Goal: Find specific page/section: Find specific page/section

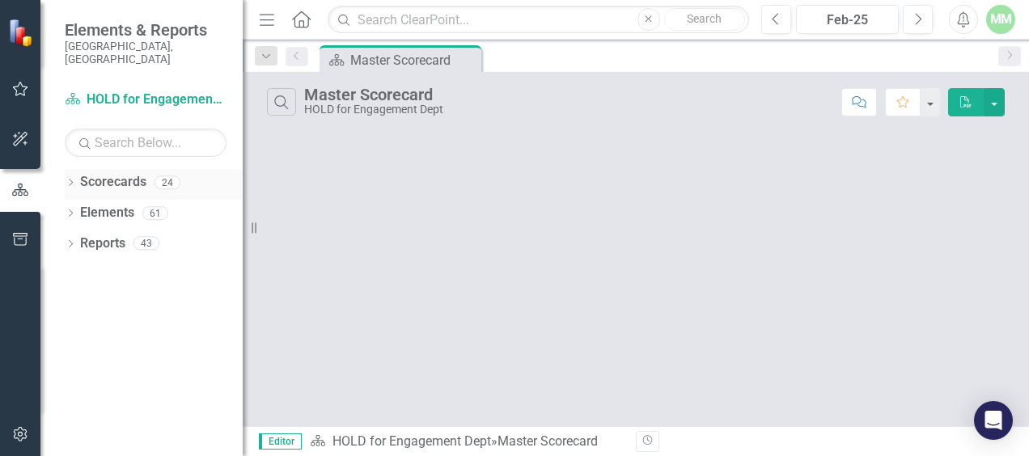
click at [77, 170] on div "Dropdown Scorecards 24" at bounding box center [154, 184] width 178 height 31
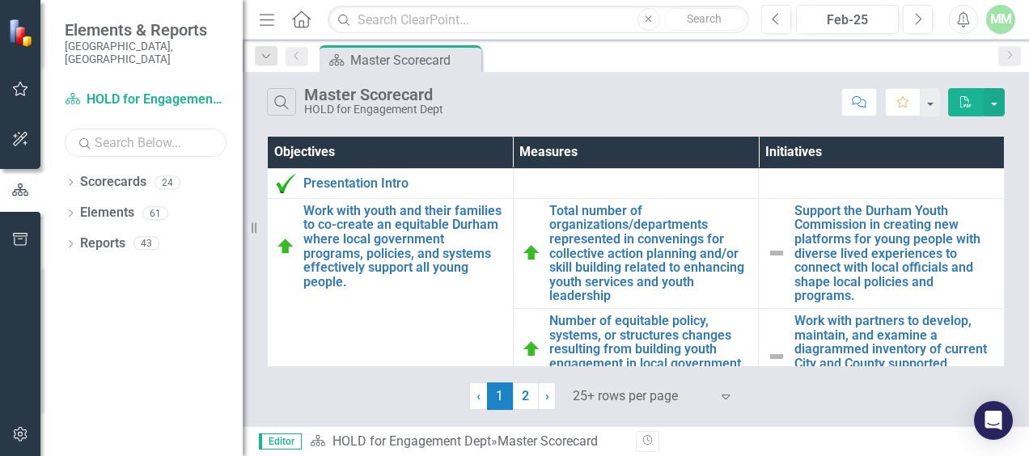
click at [116, 134] on input "text" at bounding box center [146, 143] width 162 height 28
click at [65, 180] on icon "Dropdown" at bounding box center [70, 184] width 11 height 9
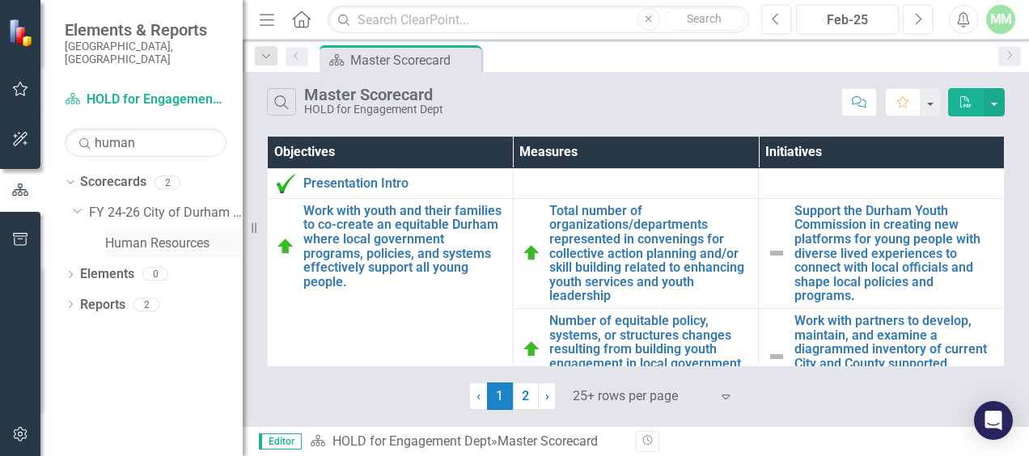
click at [121, 235] on link "Human Resources" at bounding box center [173, 244] width 137 height 19
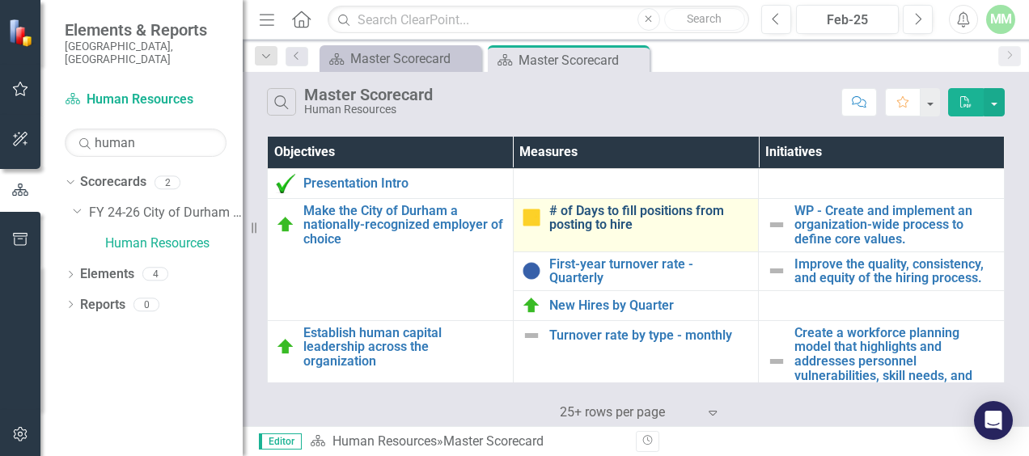
click at [588, 209] on link "# of Days to fill positions from posting to hire" at bounding box center [649, 218] width 201 height 28
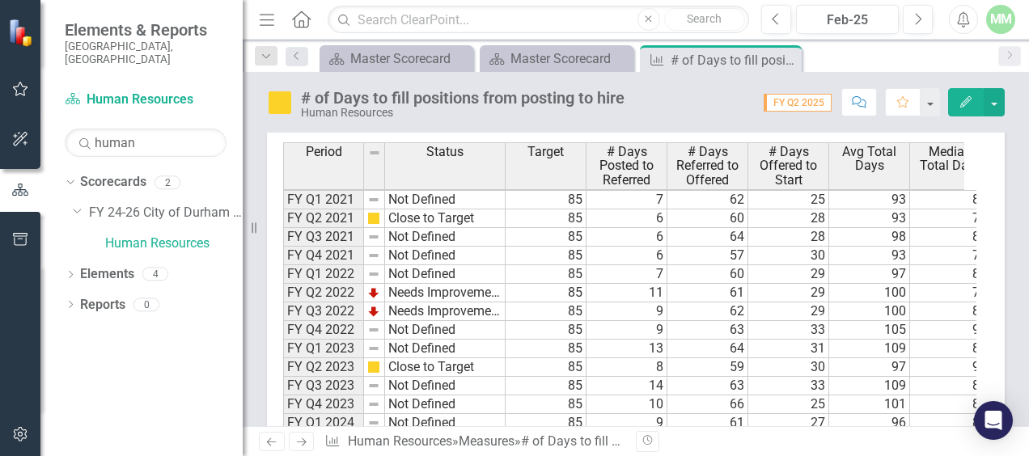
scroll to position [42, 0]
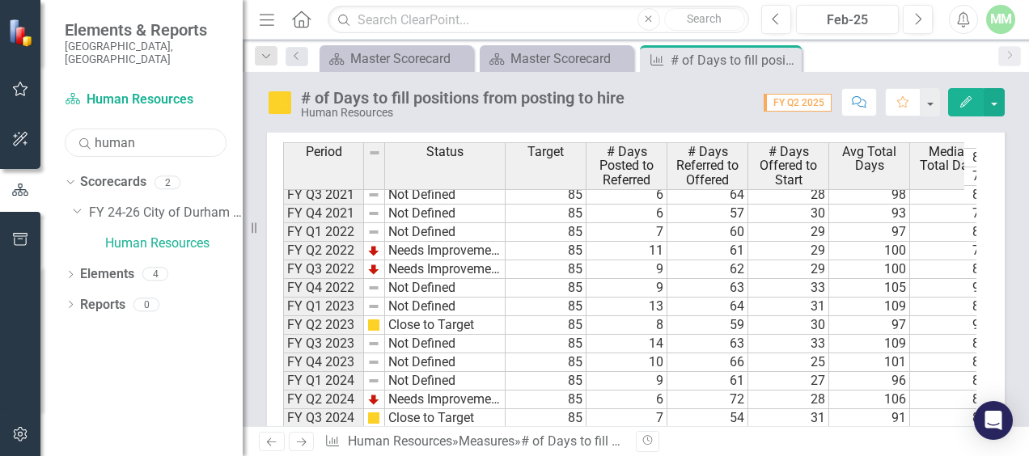
click at [146, 129] on input "human" at bounding box center [146, 143] width 162 height 28
type input "audit"
click at [137, 235] on link "Audit Services" at bounding box center [173, 244] width 137 height 19
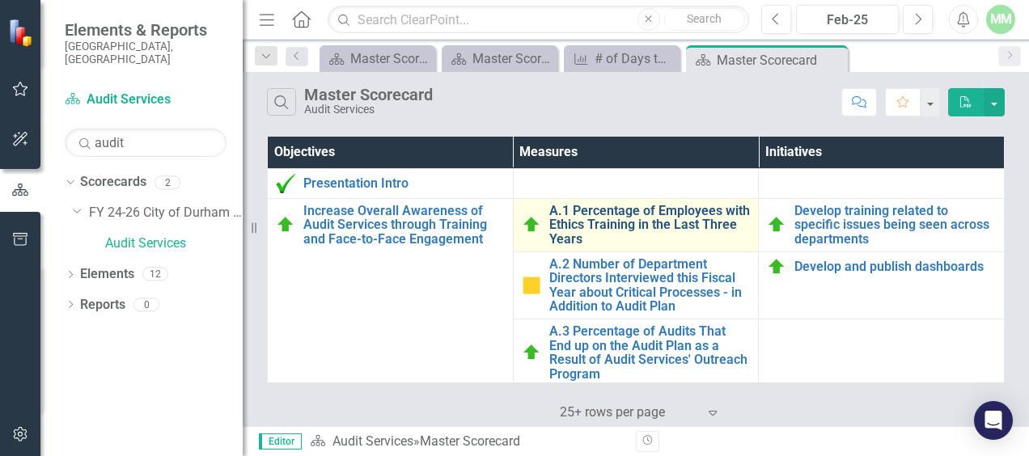
click at [560, 210] on link "A.1 Percentage of Employees with Ethics Training in the Last Three Years" at bounding box center [649, 225] width 201 height 43
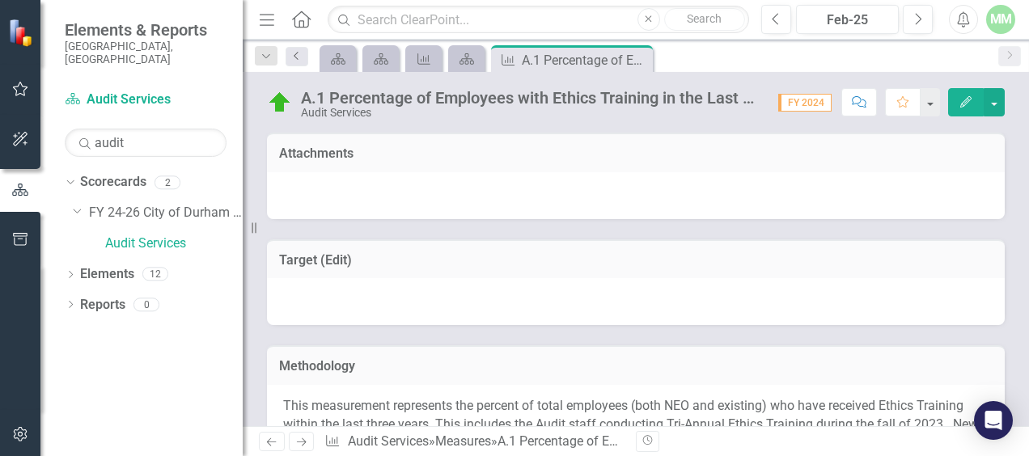
click at [302, 47] on link "Previous" at bounding box center [296, 56] width 23 height 19
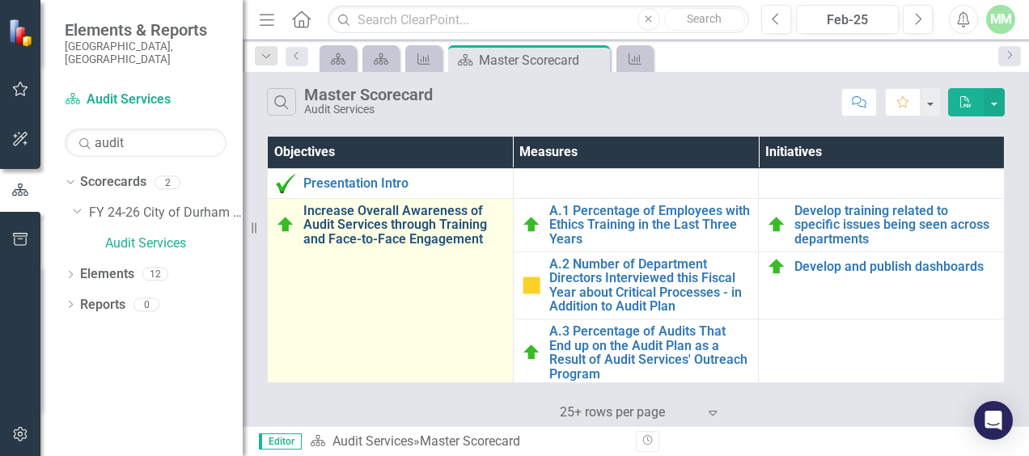
click at [401, 218] on link "Increase Overall Awareness of Audit Services through Training and Face-to-Face …" at bounding box center [403, 225] width 201 height 43
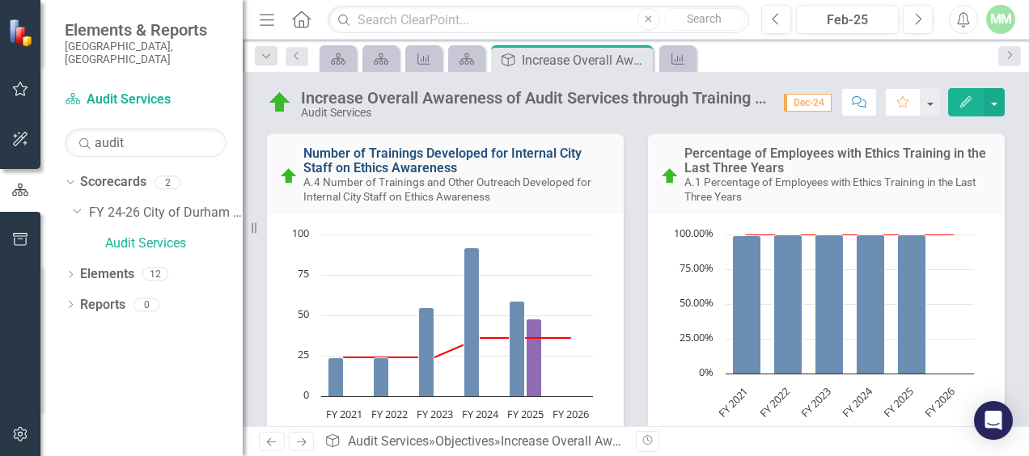
click at [390, 170] on link "Number of Trainings Developed for Internal City Staff on Ethics Awareness" at bounding box center [442, 161] width 278 height 30
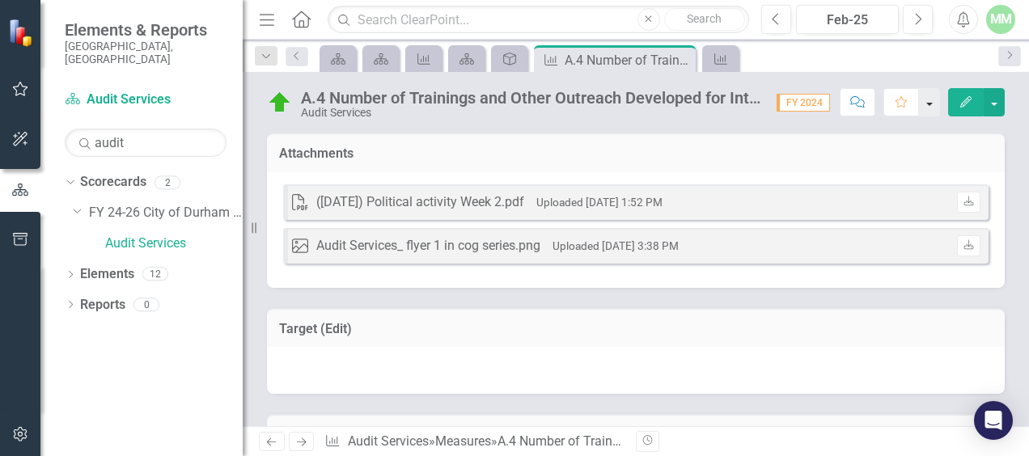
click at [936, 108] on button "button" at bounding box center [929, 102] width 21 height 28
click at [1004, 96] on button "button" at bounding box center [993, 102] width 21 height 28
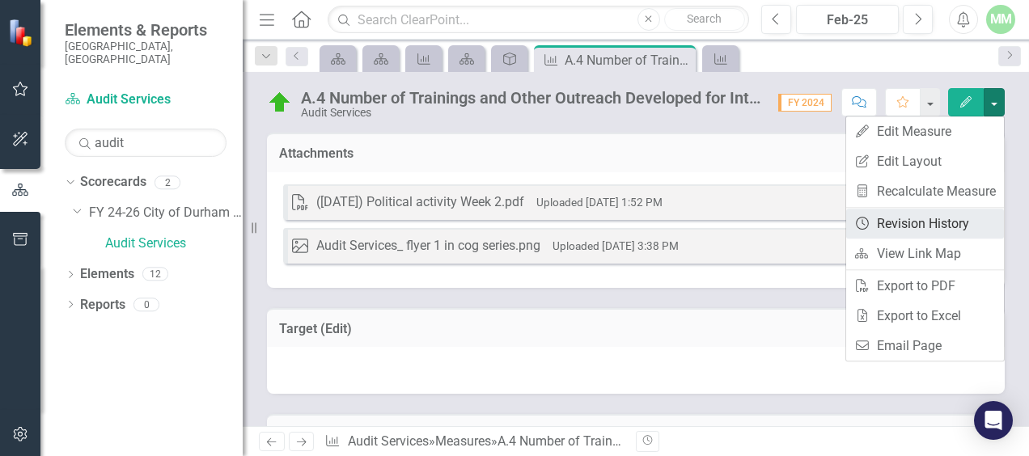
click at [891, 222] on link "Revision History Revision History" at bounding box center [925, 224] width 158 height 30
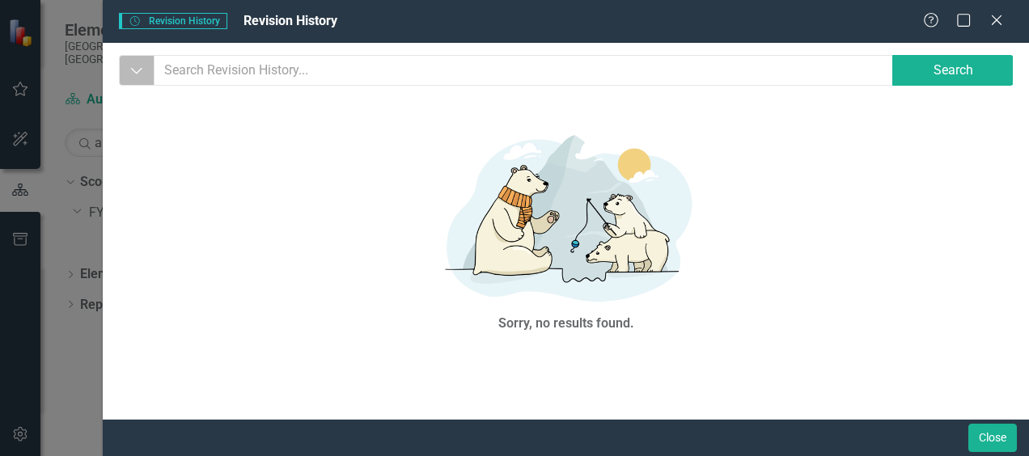
click at [138, 70] on icon "Dropdown" at bounding box center [136, 70] width 15 height 16
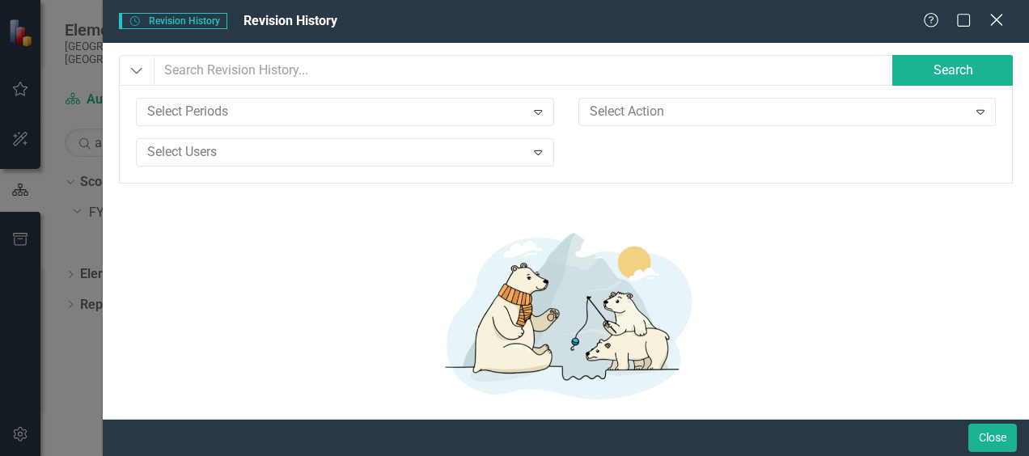
click at [1003, 18] on icon "Close" at bounding box center [996, 19] width 20 height 15
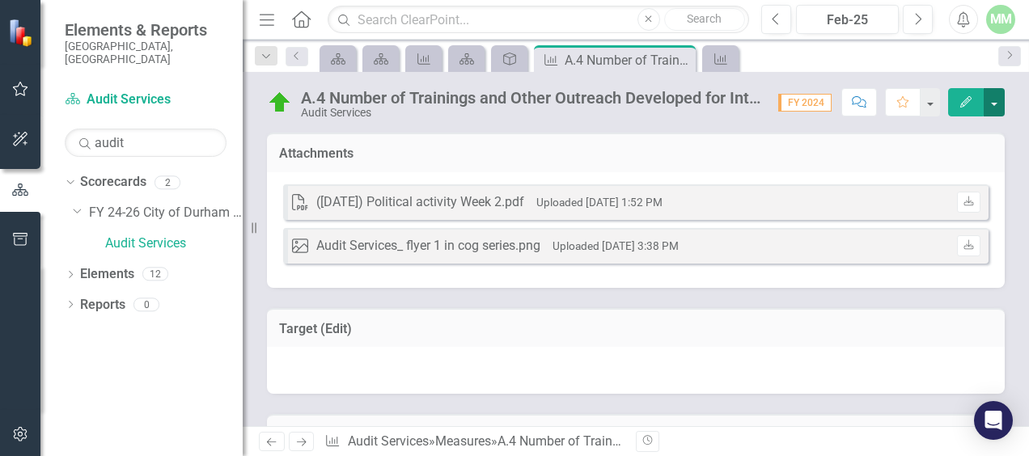
click at [1000, 108] on button "button" at bounding box center [993, 102] width 21 height 28
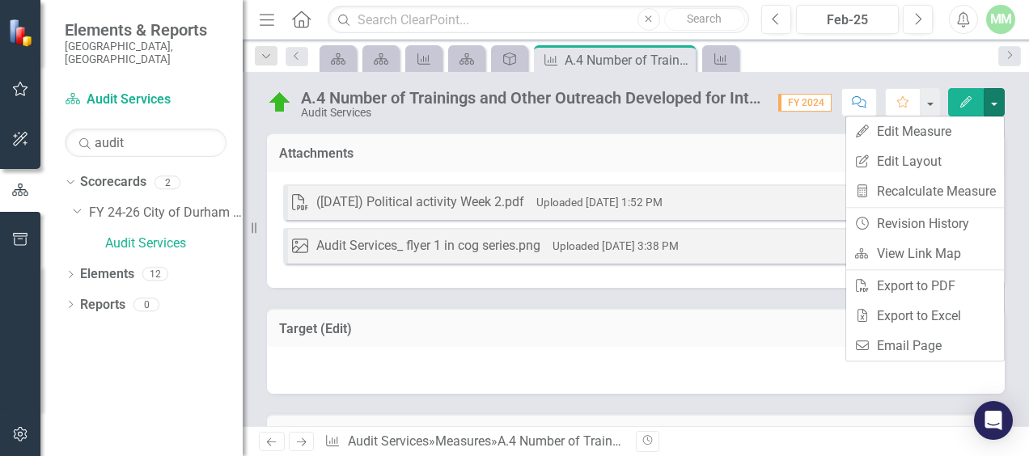
click at [486, 111] on div "Audit Services" at bounding box center [531, 113] width 461 height 12
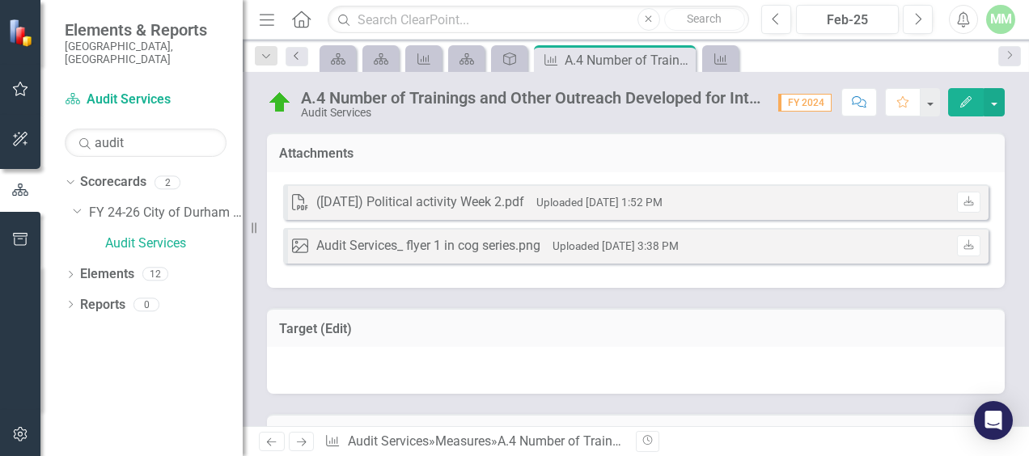
click at [298, 57] on icon "Previous" at bounding box center [296, 56] width 13 height 10
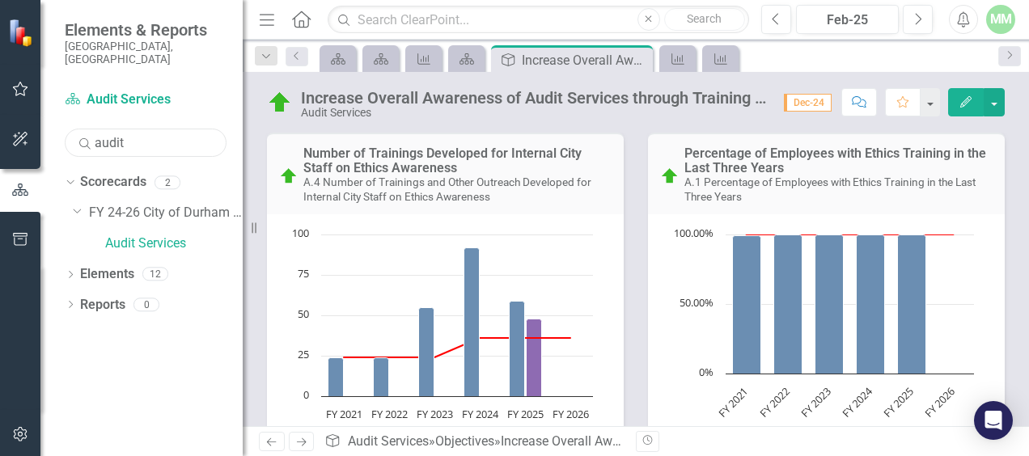
click at [116, 137] on input "audit" at bounding box center [146, 143] width 162 height 28
type input "human"
click at [144, 235] on link "Human Resources" at bounding box center [173, 244] width 137 height 19
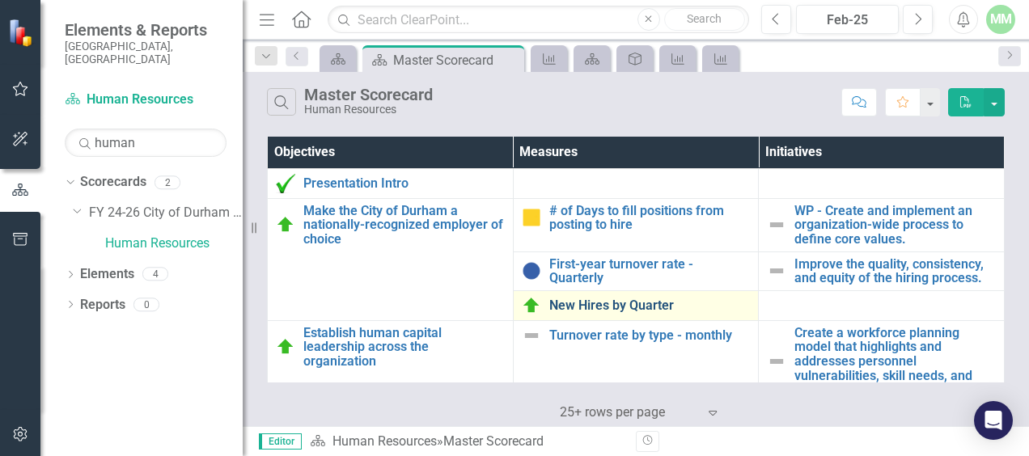
click at [591, 299] on link "New Hires by Quarter" at bounding box center [649, 305] width 201 height 15
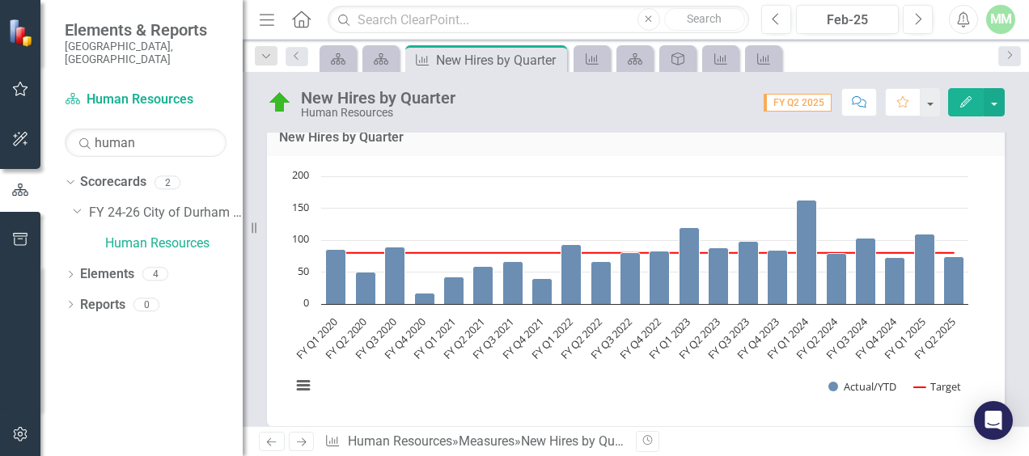
scroll to position [477, 0]
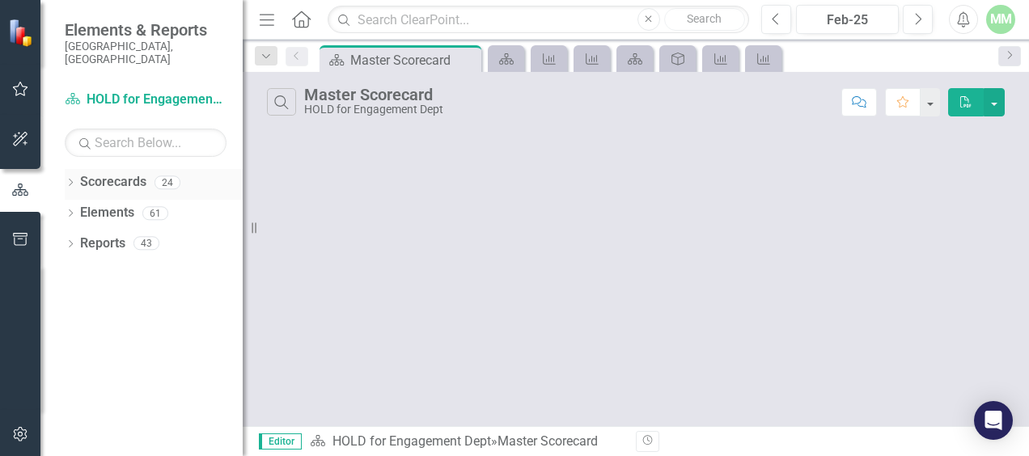
click at [71, 179] on icon at bounding box center [71, 182] width 4 height 7
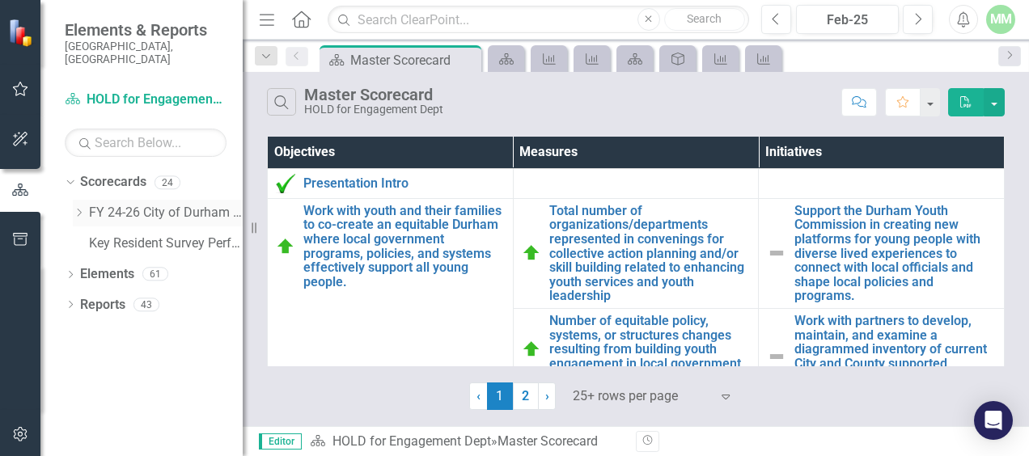
click at [134, 204] on link "FY 24-26 City of Durham Strategic Plan" at bounding box center [166, 213] width 154 height 19
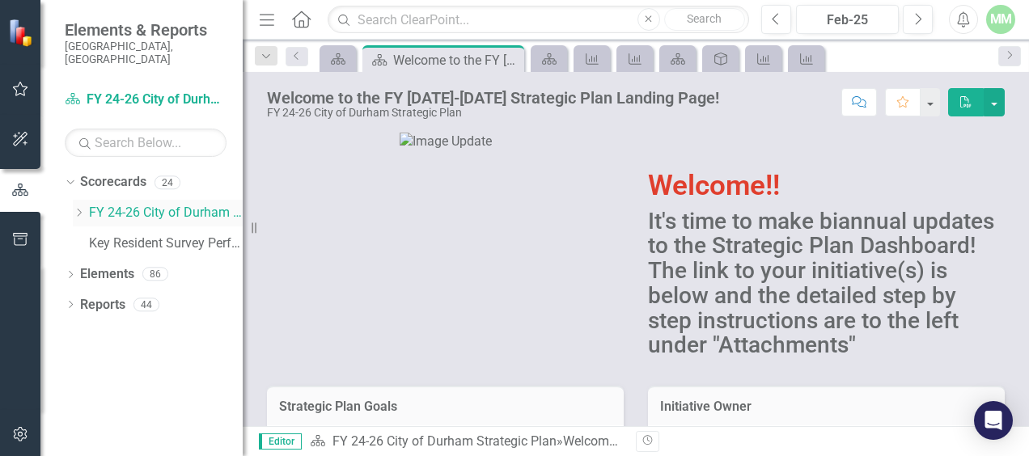
click at [73, 206] on div "Dropdown" at bounding box center [79, 213] width 12 height 14
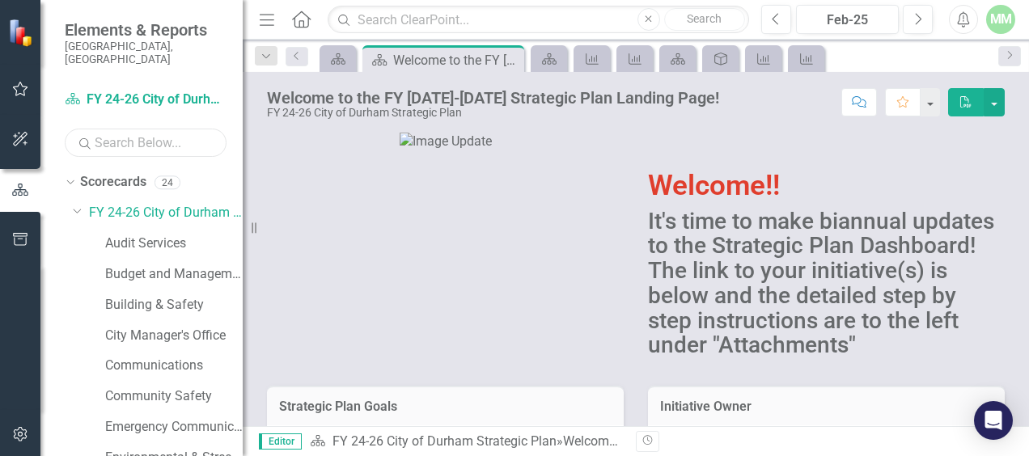
click at [134, 131] on input "text" at bounding box center [146, 143] width 162 height 28
type input "human"
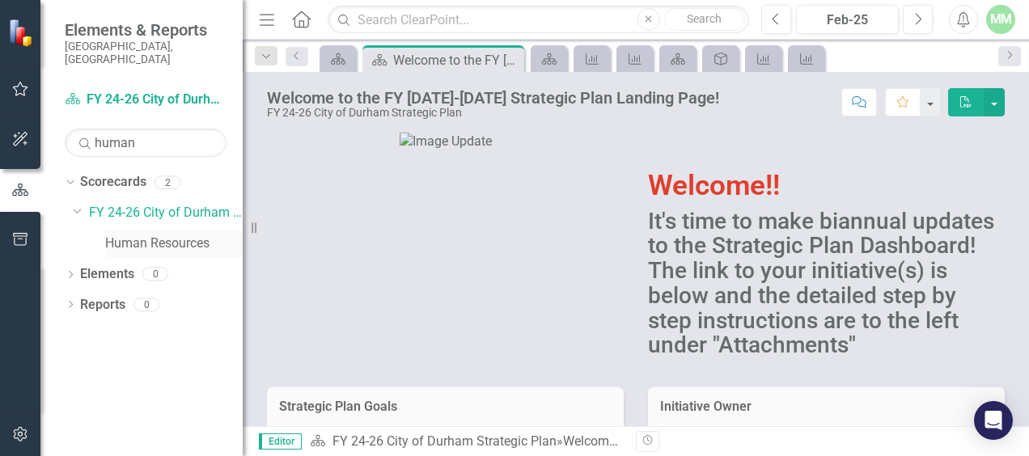
click at [129, 235] on link "Human Resources" at bounding box center [173, 244] width 137 height 19
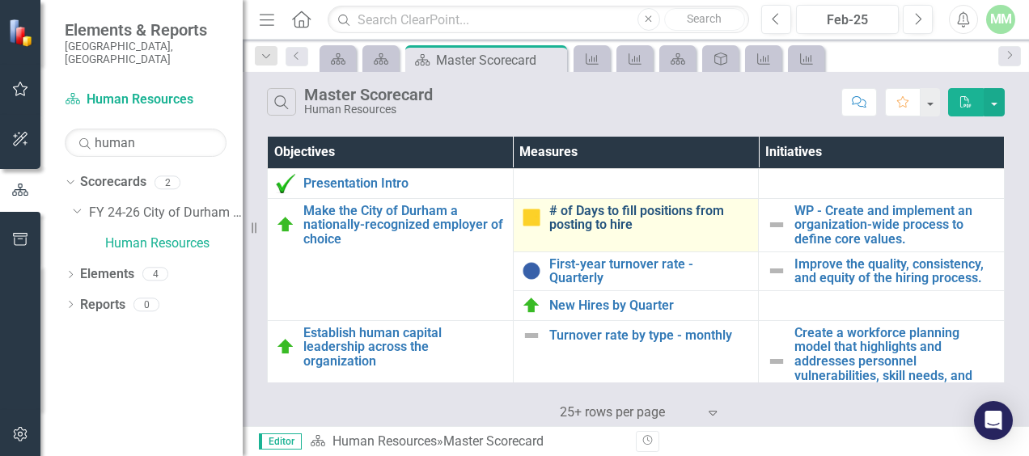
click at [566, 222] on link "# of Days to fill positions from posting to hire" at bounding box center [649, 218] width 201 height 28
